Goal: Find specific page/section: Find specific page/section

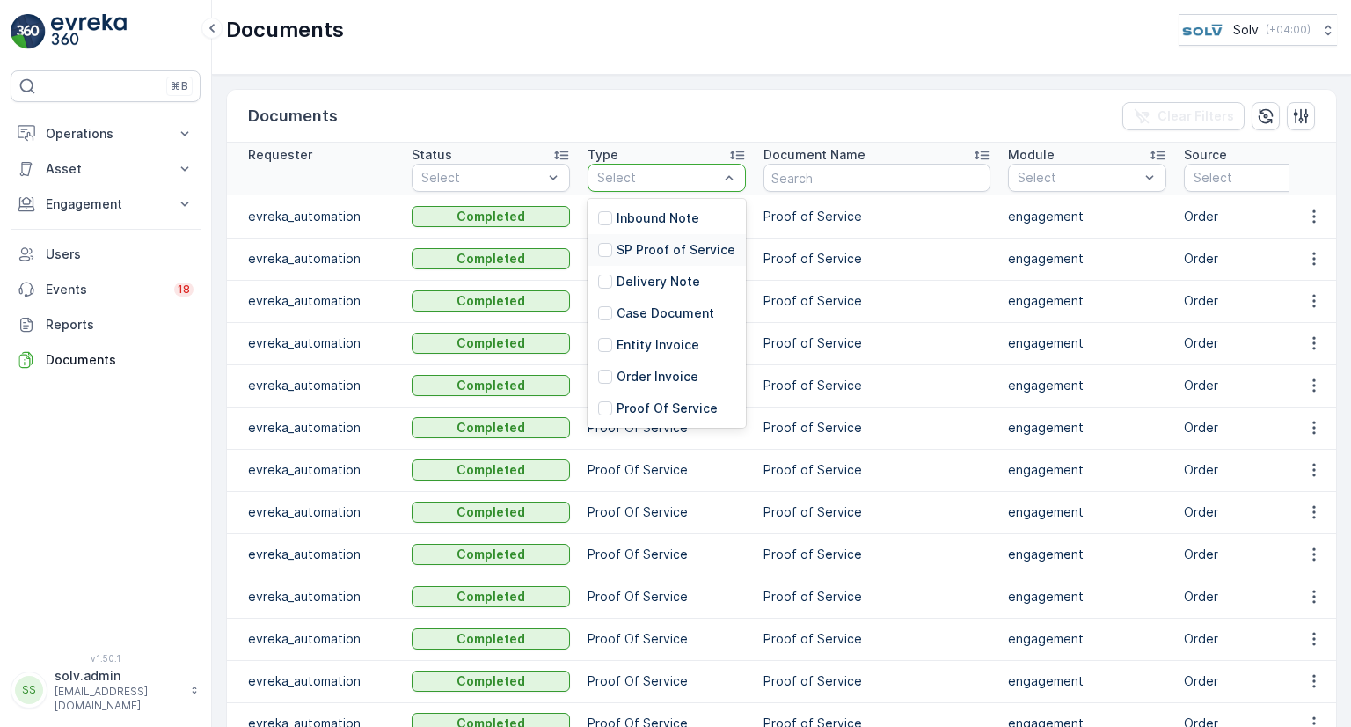
click at [676, 244] on p "SP Proof of Service" at bounding box center [676, 250] width 119 height 18
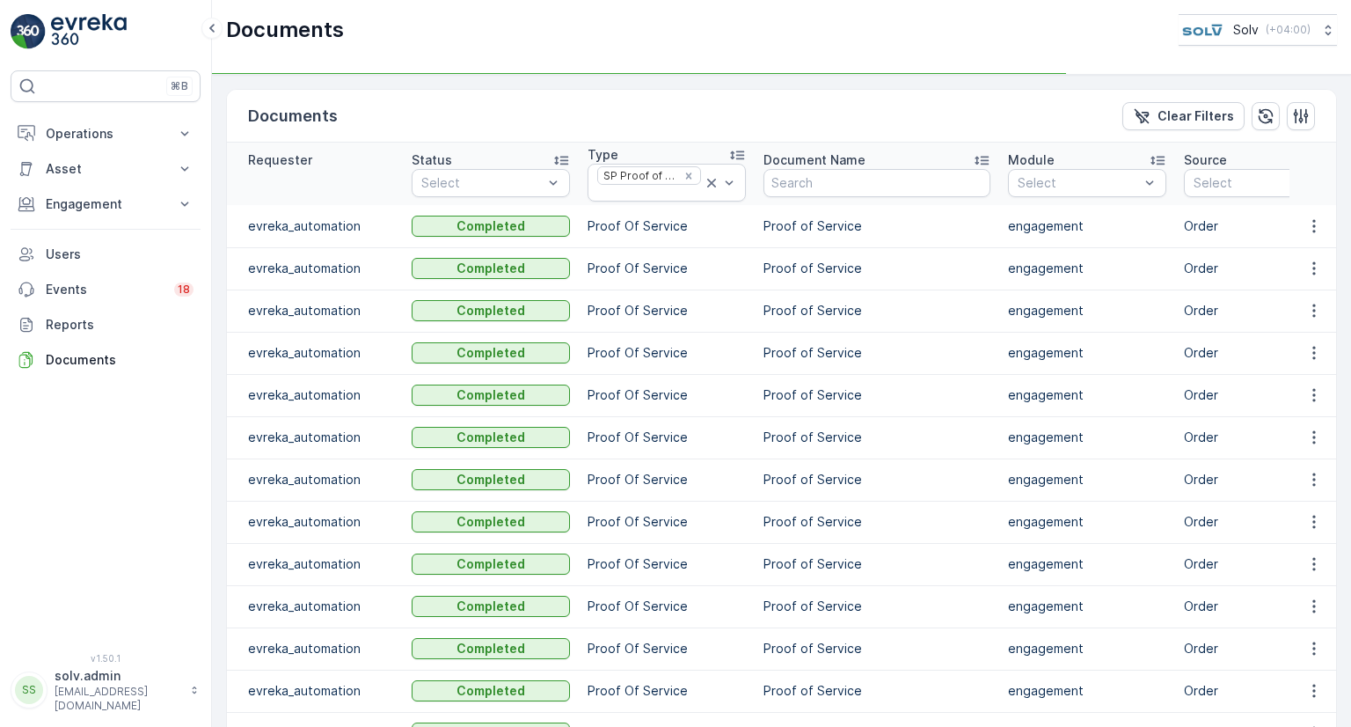
click at [746, 287] on td "Proof Of Service" at bounding box center [667, 268] width 176 height 42
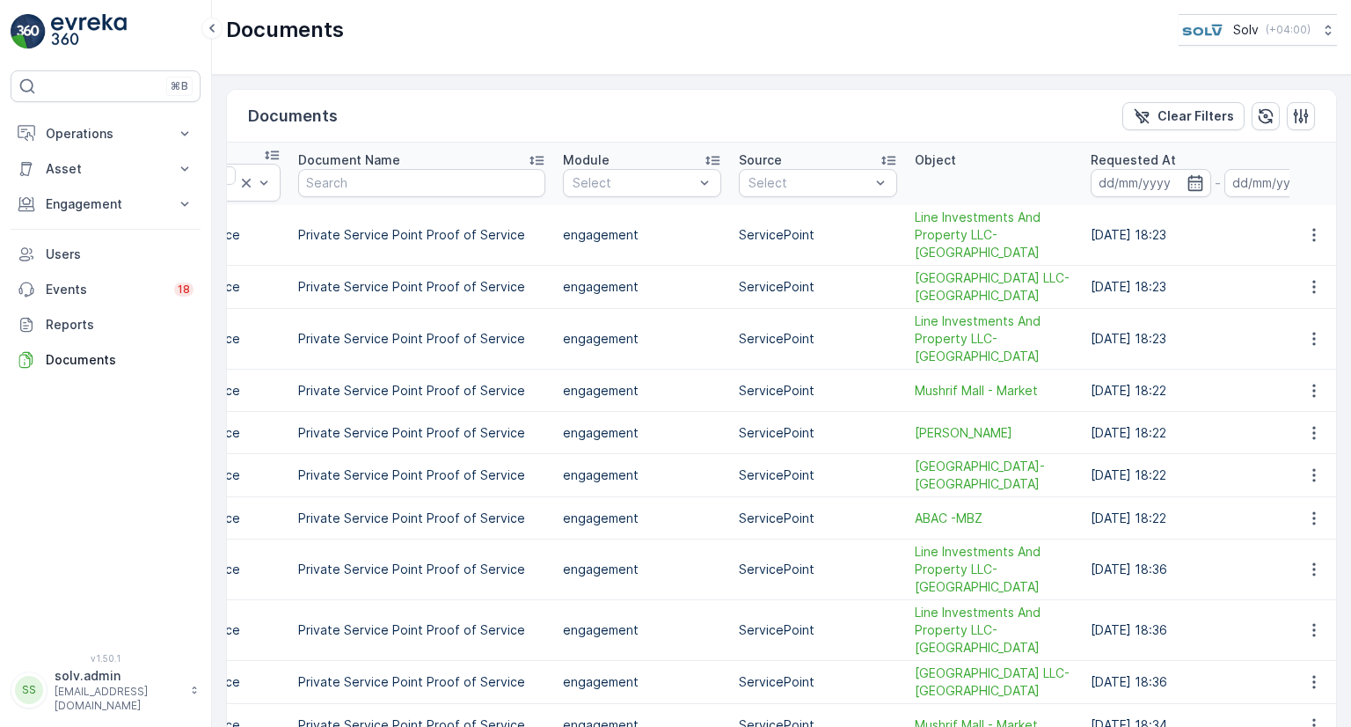
scroll to position [0, 523]
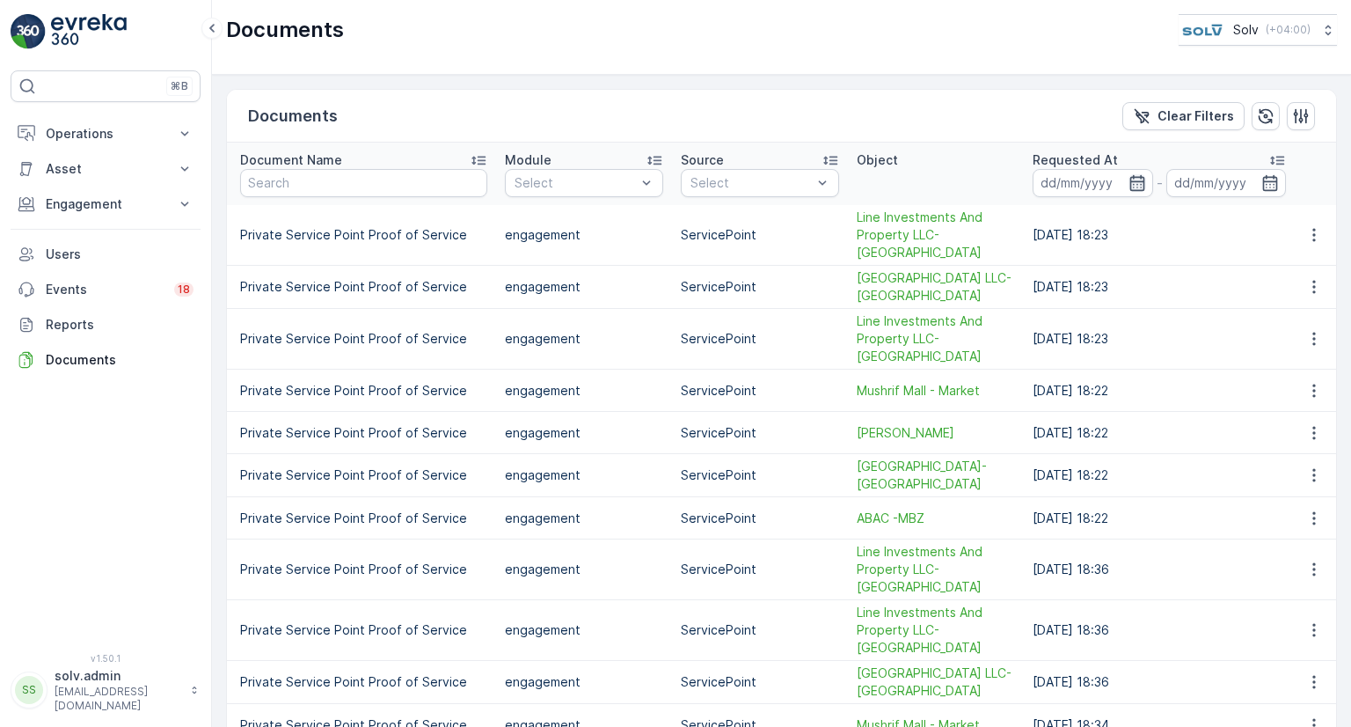
click at [1128, 177] on icon "button" at bounding box center [1137, 183] width 18 height 18
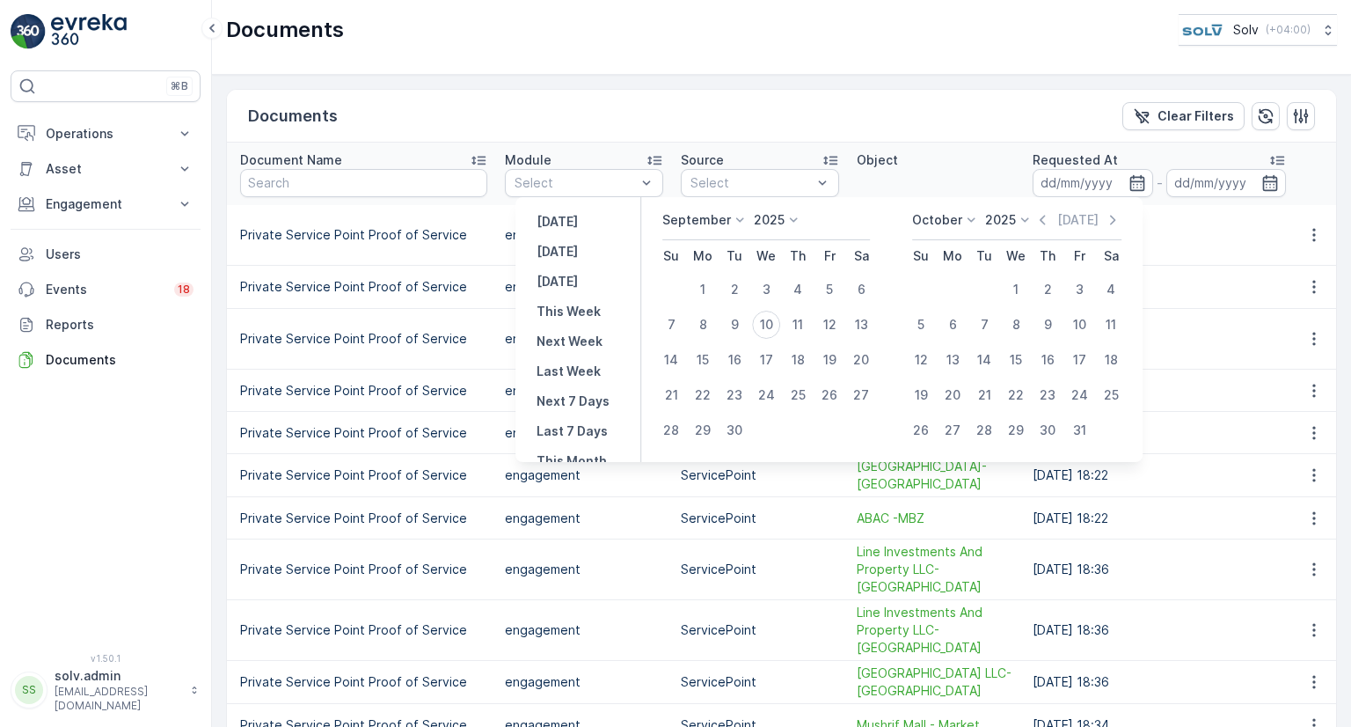
click at [729, 211] on div "September" at bounding box center [705, 220] width 86 height 18
click at [705, 347] on span "September" at bounding box center [706, 354] width 67 height 18
click at [705, 223] on p "September" at bounding box center [696, 220] width 69 height 18
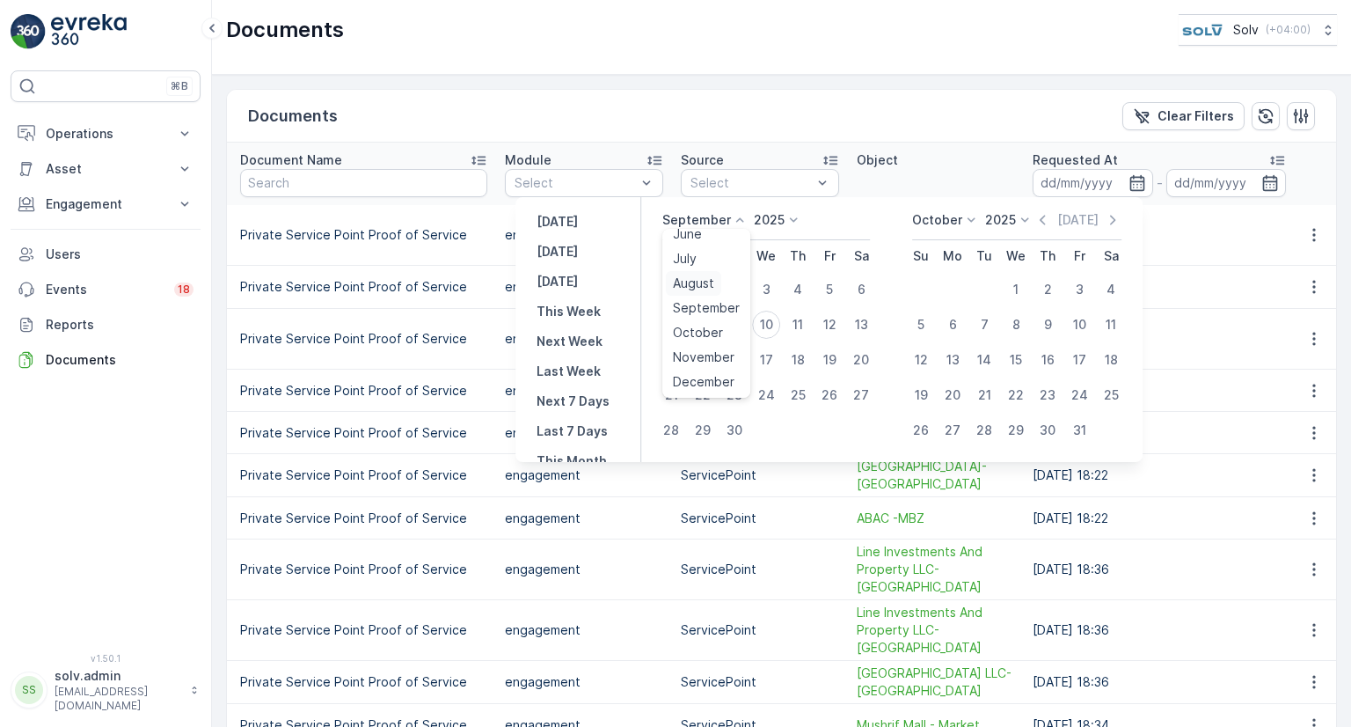
click at [704, 279] on span "August" at bounding box center [693, 283] width 41 height 18
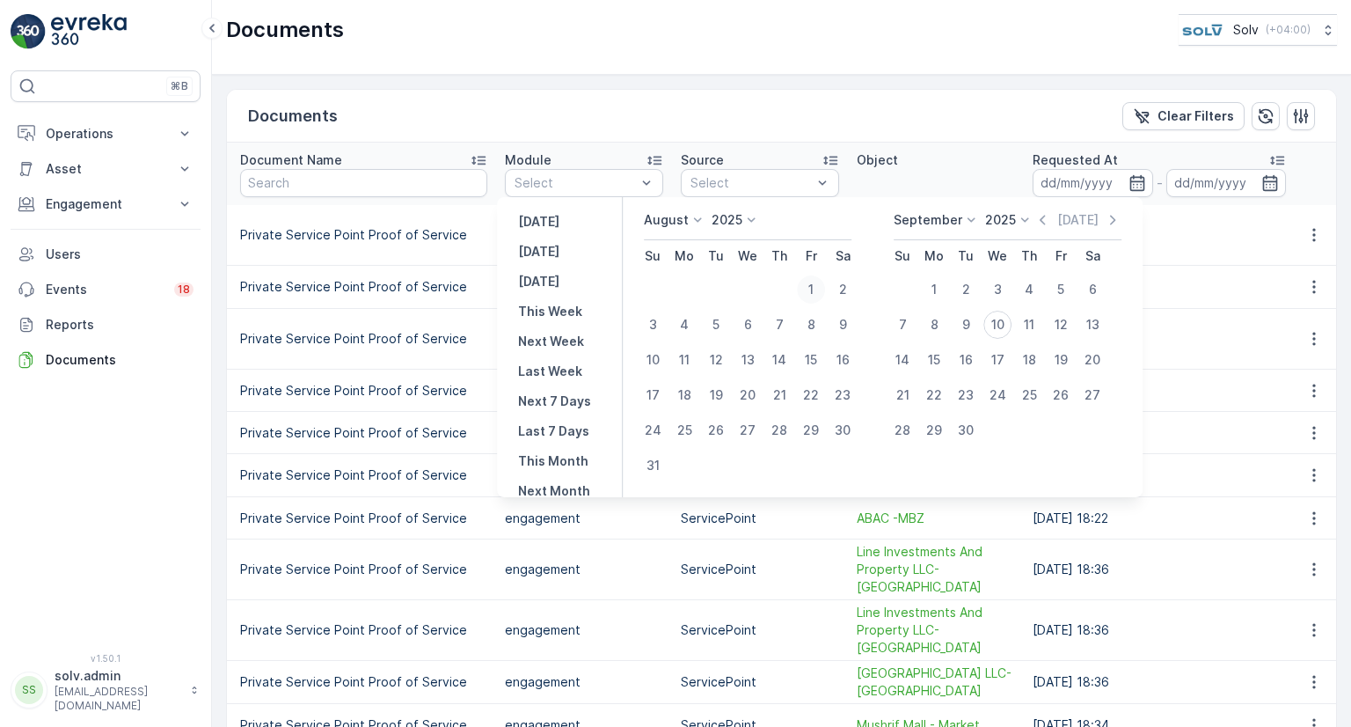
click at [820, 284] on div "1" at bounding box center [811, 289] width 28 height 28
type input "01.08.2025"
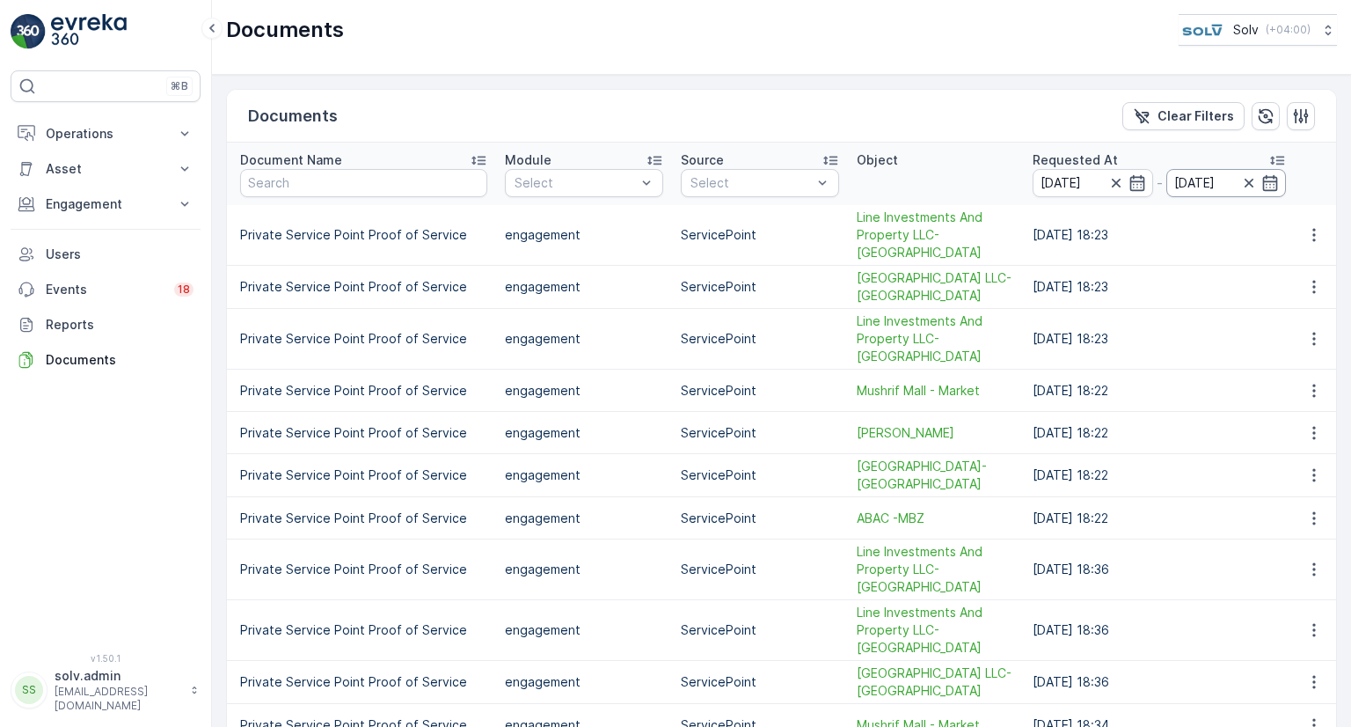
click at [1269, 177] on input "01.08.2025" at bounding box center [1226, 183] width 120 height 28
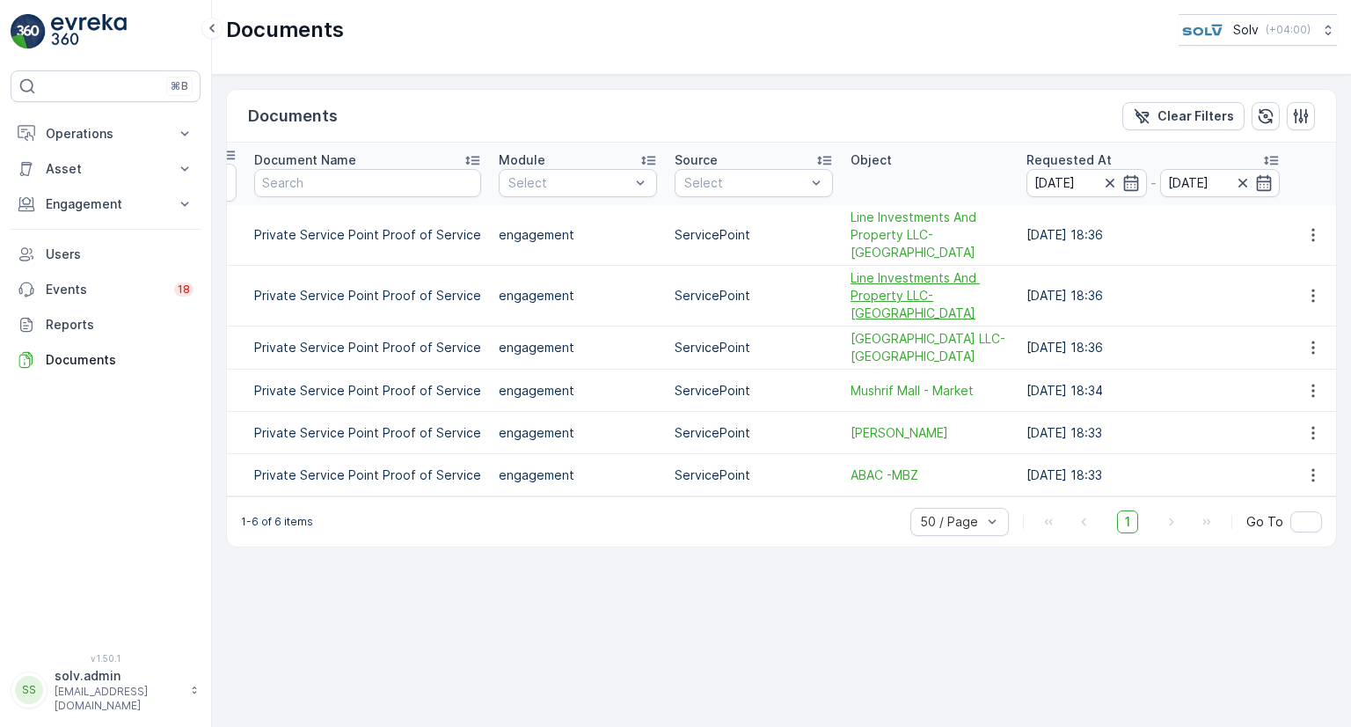
scroll to position [0, 500]
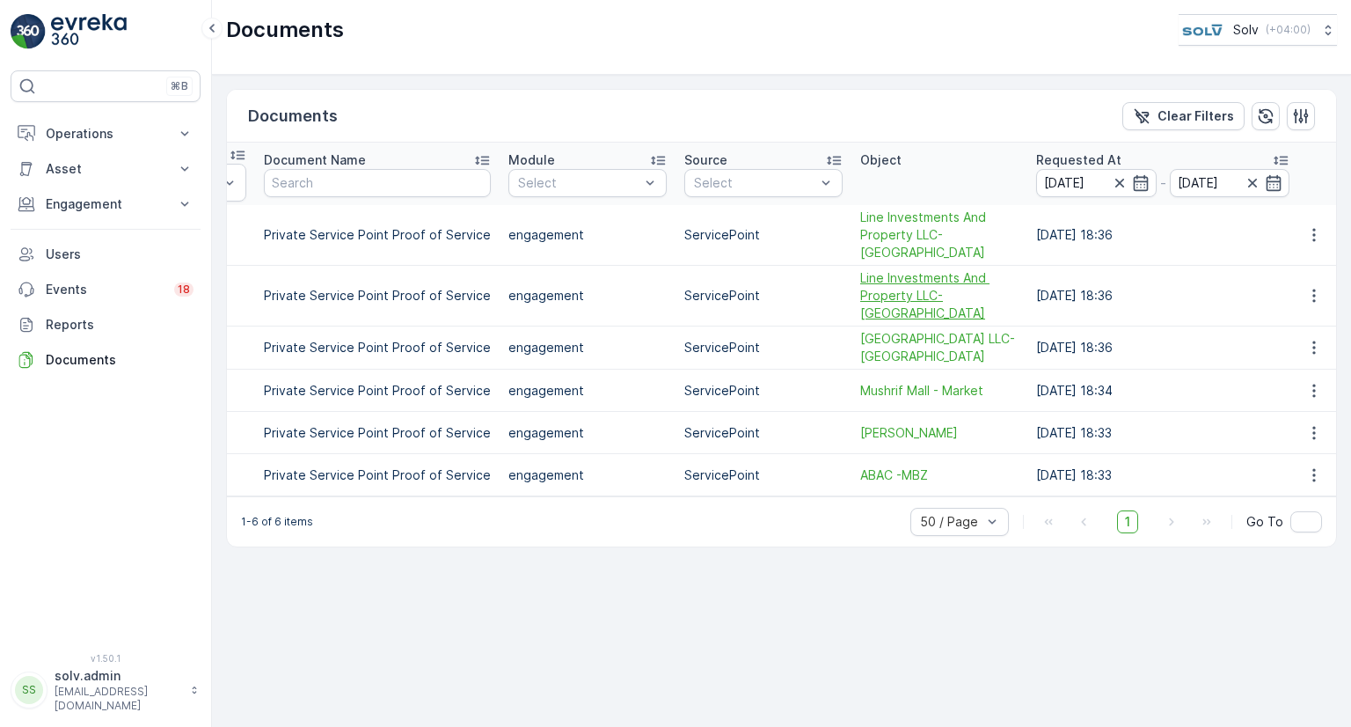
click at [971, 289] on span "Line Investments And Property LLC-Al Wahda Mall" at bounding box center [939, 295] width 158 height 53
click at [1267, 179] on icon "button" at bounding box center [1274, 182] width 15 height 16
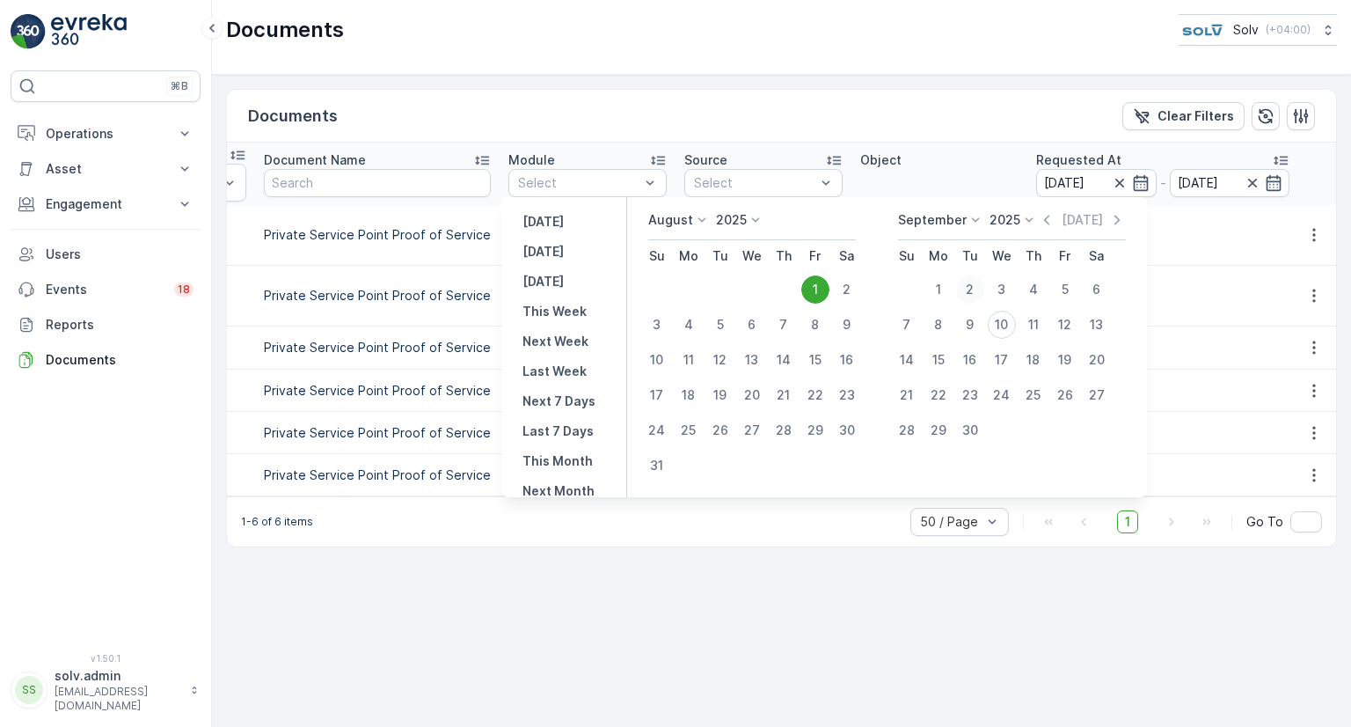
click at [981, 289] on div "2" at bounding box center [970, 289] width 28 height 28
type input "02.09.2025"
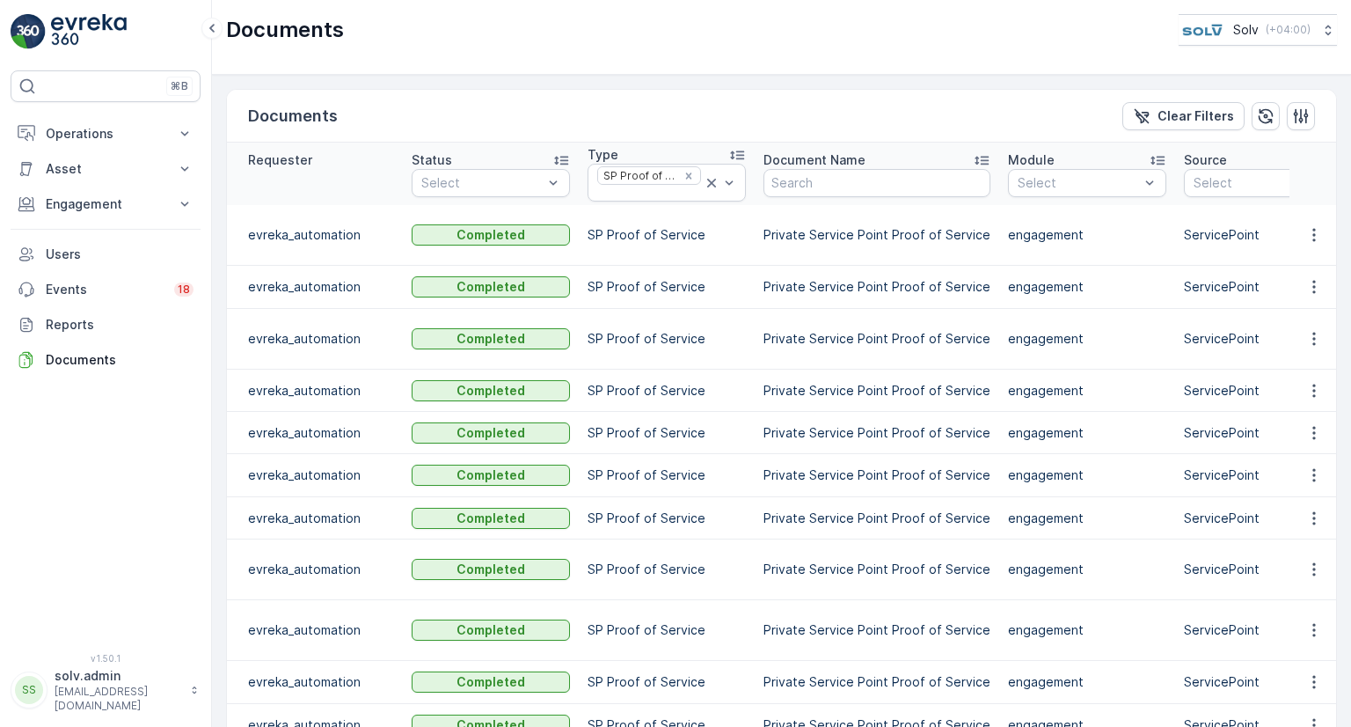
click at [848, 382] on p "Private Service Point Proof of Service" at bounding box center [876, 391] width 227 height 18
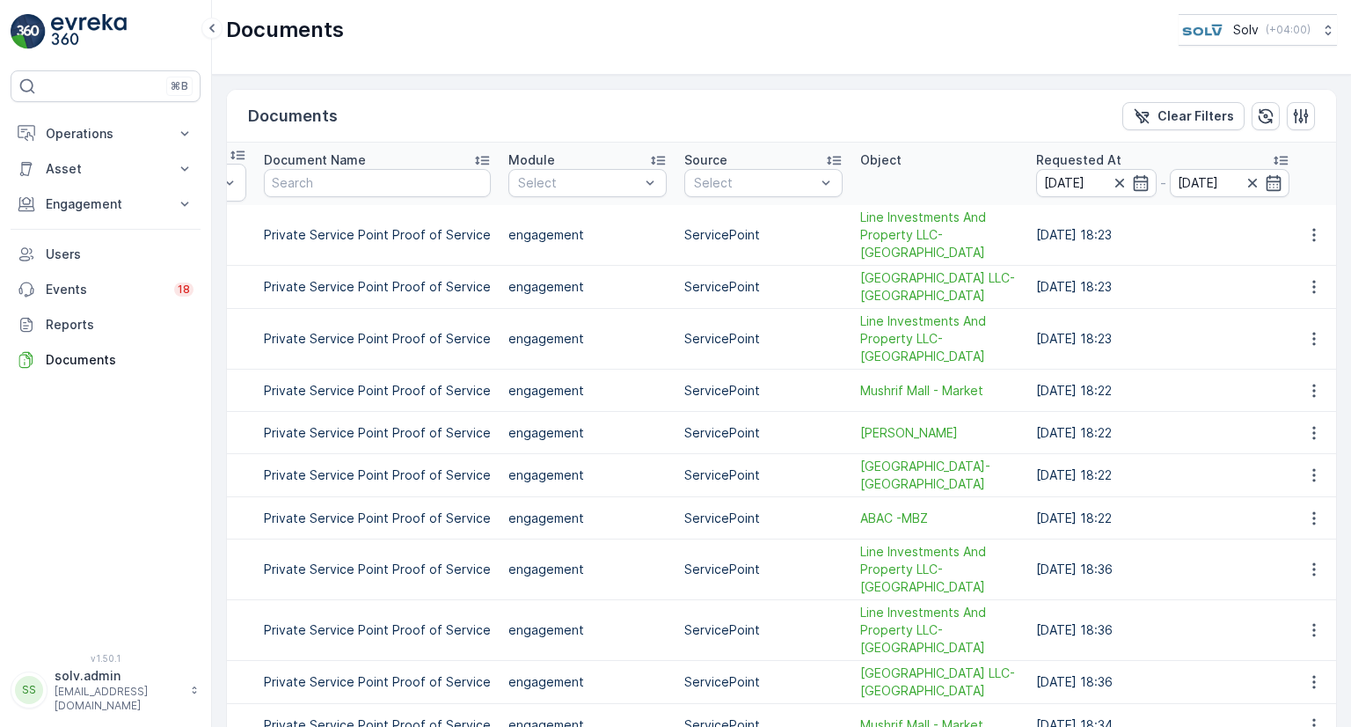
scroll to position [0, 503]
click at [1312, 278] on icon "button" at bounding box center [1314, 287] width 18 height 18
click at [1313, 288] on span "See Details" at bounding box center [1309, 295] width 68 height 18
